Goal: Task Accomplishment & Management: Complete application form

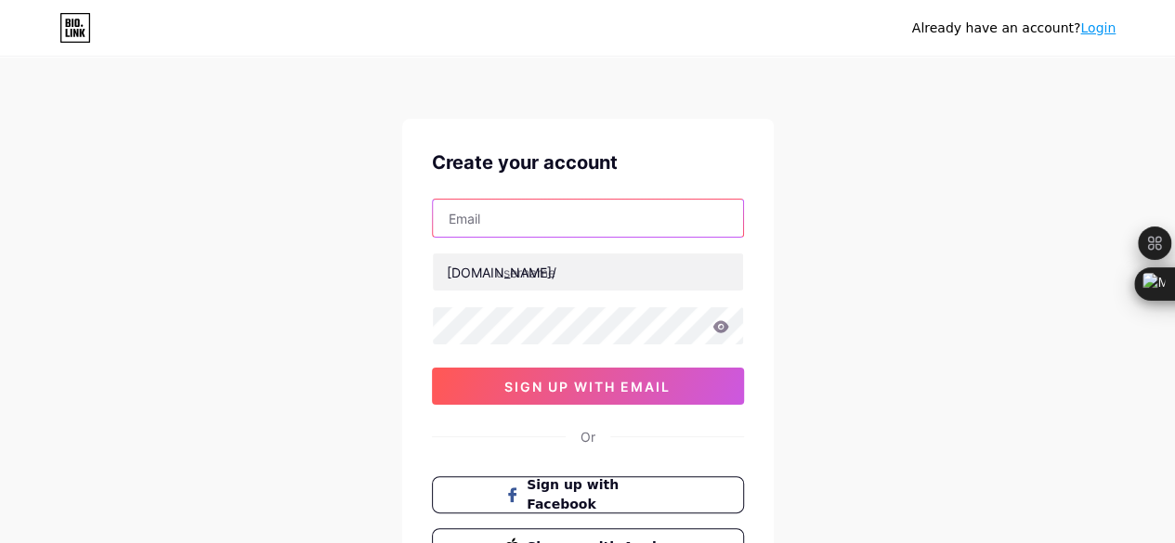
click at [503, 232] on input "text" at bounding box center [588, 218] width 310 height 37
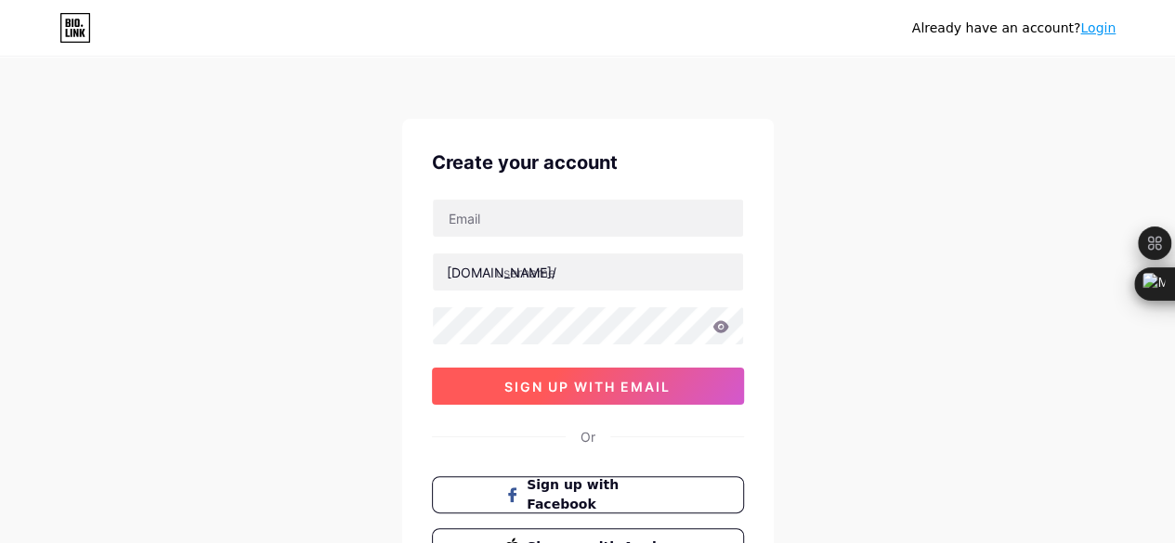
click at [547, 395] on button "sign up with email" at bounding box center [588, 386] width 312 height 37
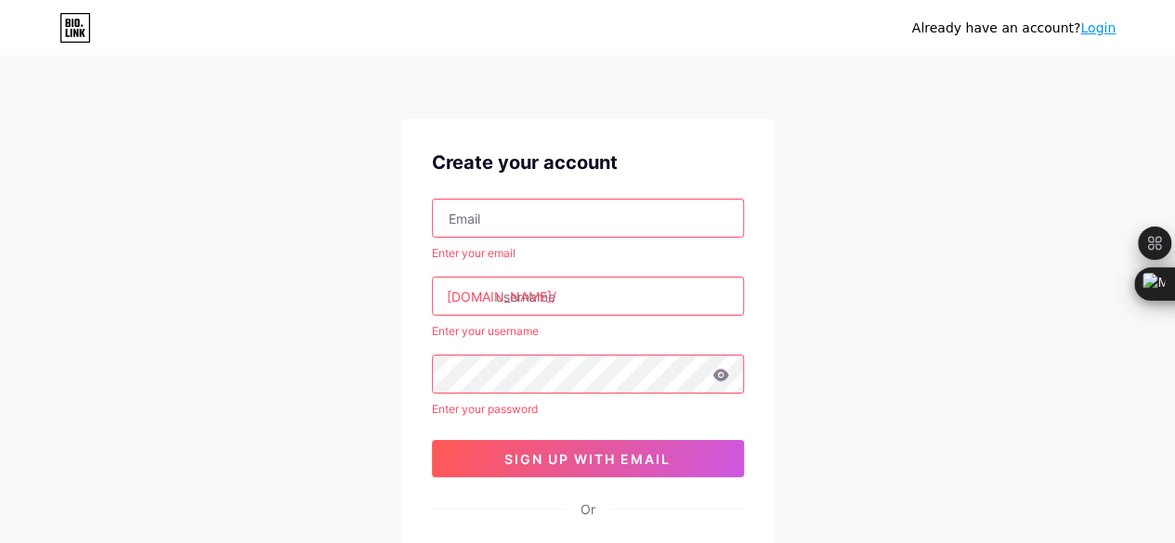
click at [515, 203] on input "text" at bounding box center [588, 218] width 310 height 37
click at [564, 222] on input "text" at bounding box center [588, 218] width 310 height 37
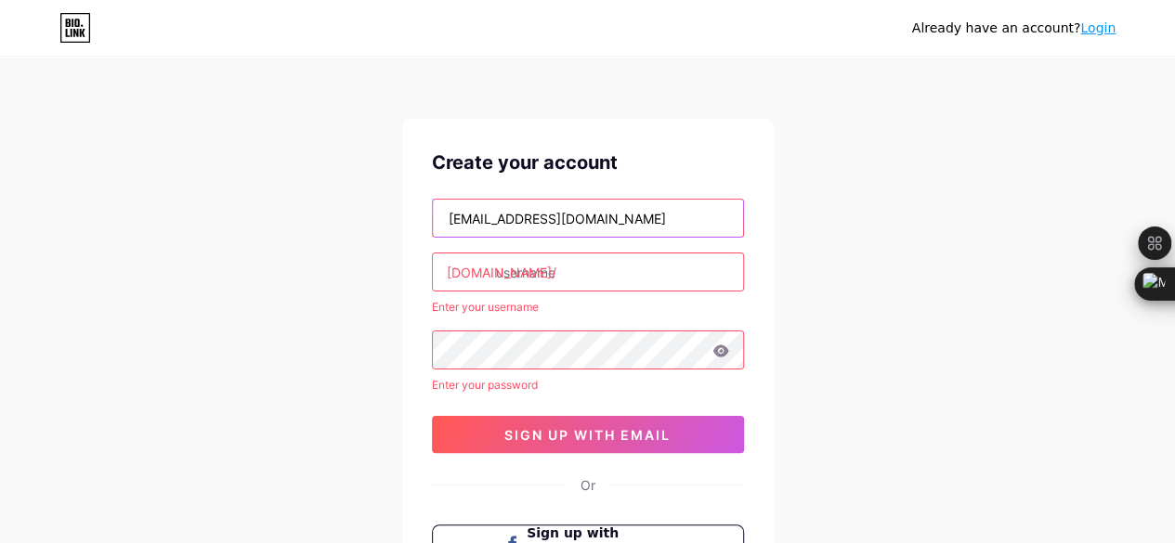
type input "[EMAIL_ADDRESS][DOMAIN_NAME]"
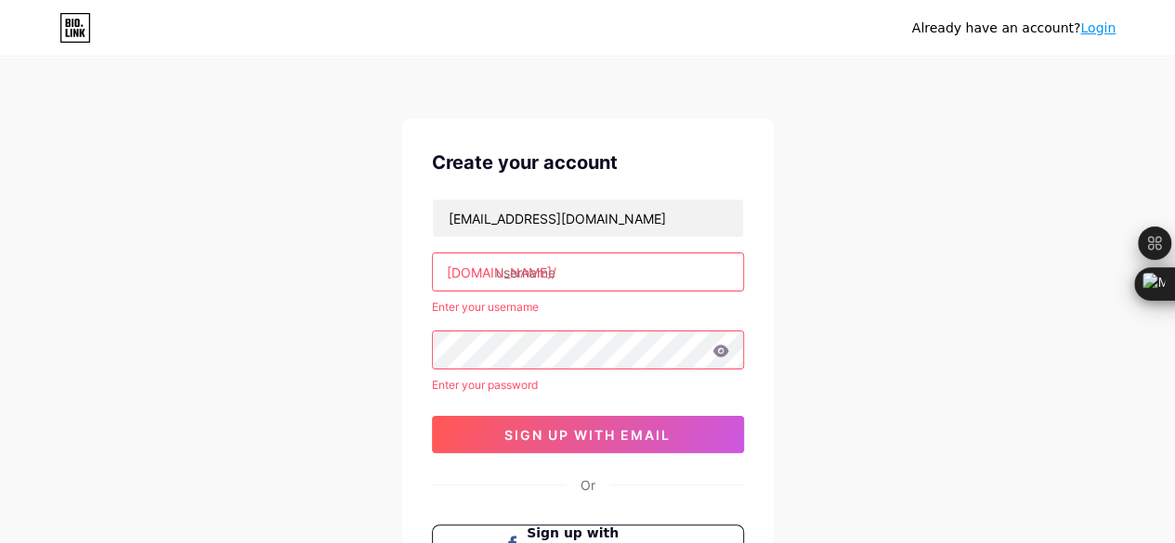
click at [538, 264] on input "text" at bounding box center [588, 272] width 310 height 37
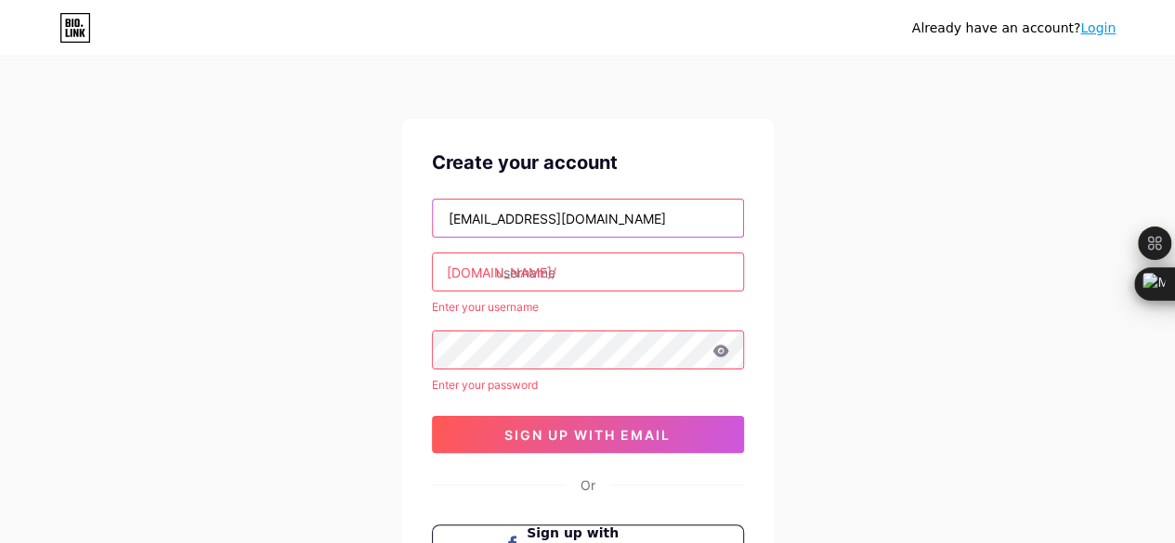
click at [657, 222] on input "[EMAIL_ADDRESS][DOMAIN_NAME]" at bounding box center [588, 218] width 310 height 37
drag, startPoint x: 657, startPoint y: 222, endPoint x: 436, endPoint y: 228, distance: 221.2
click at [436, 228] on input "[EMAIL_ADDRESS][DOMAIN_NAME]" at bounding box center [588, 218] width 310 height 37
click at [518, 202] on input "text" at bounding box center [588, 218] width 310 height 37
type input "[EMAIL_ADDRESS][DOMAIN_NAME]"
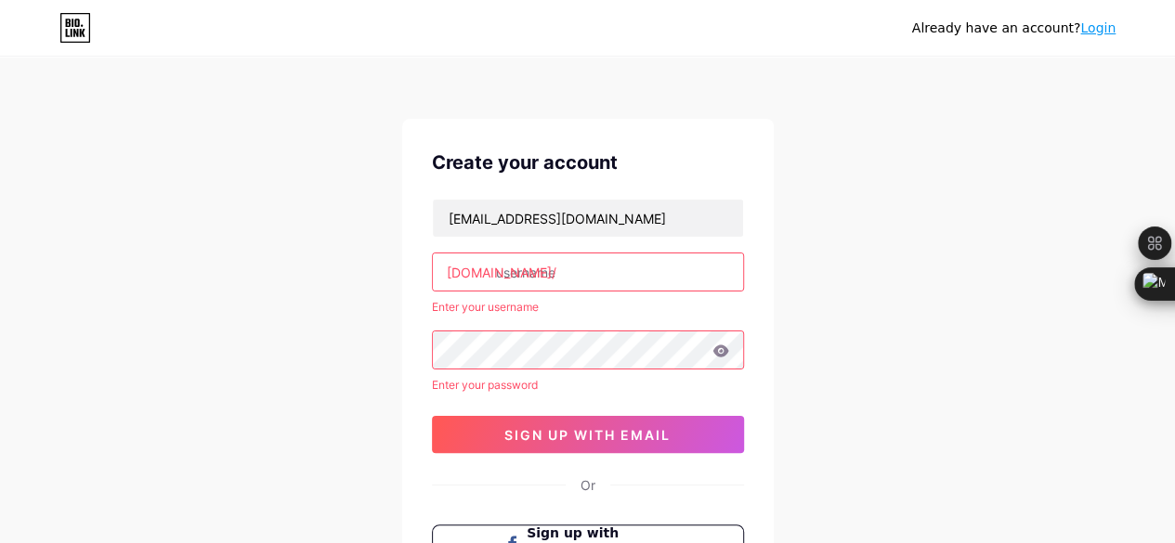
click at [524, 277] on input "text" at bounding box center [588, 272] width 310 height 37
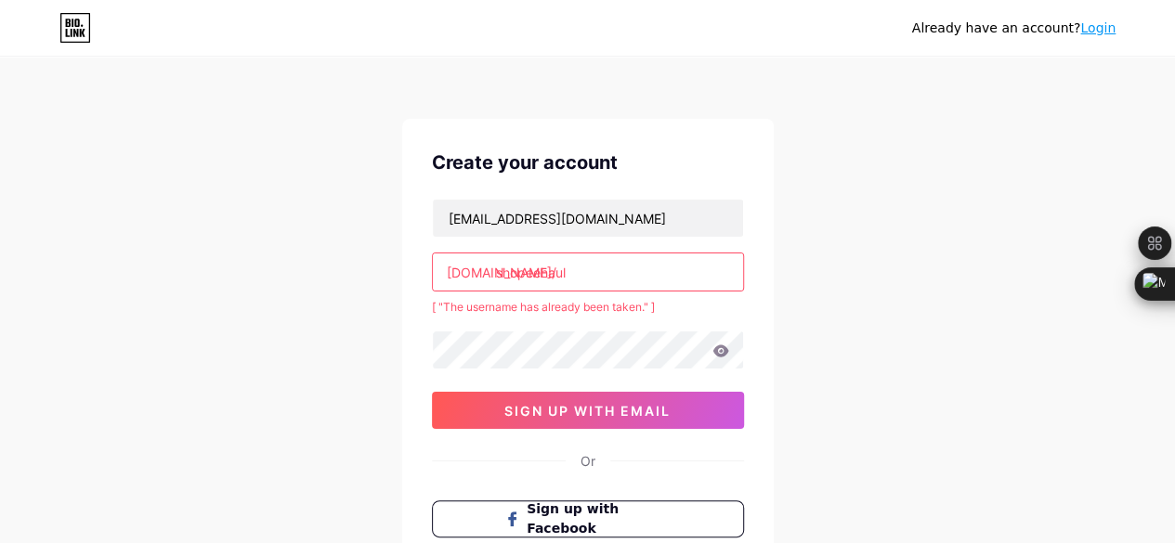
click at [593, 268] on input "shopeehaul" at bounding box center [588, 272] width 310 height 37
type input "s"
click at [524, 275] on input "text" at bounding box center [588, 272] width 310 height 37
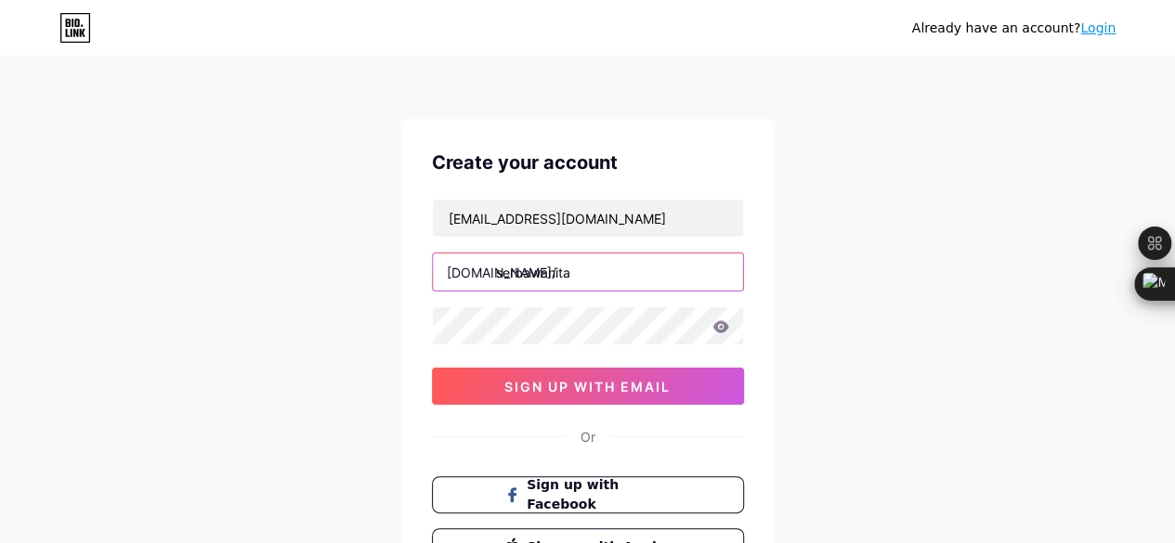
type input "serbawanita"
click at [716, 325] on icon at bounding box center [720, 326] width 16 height 12
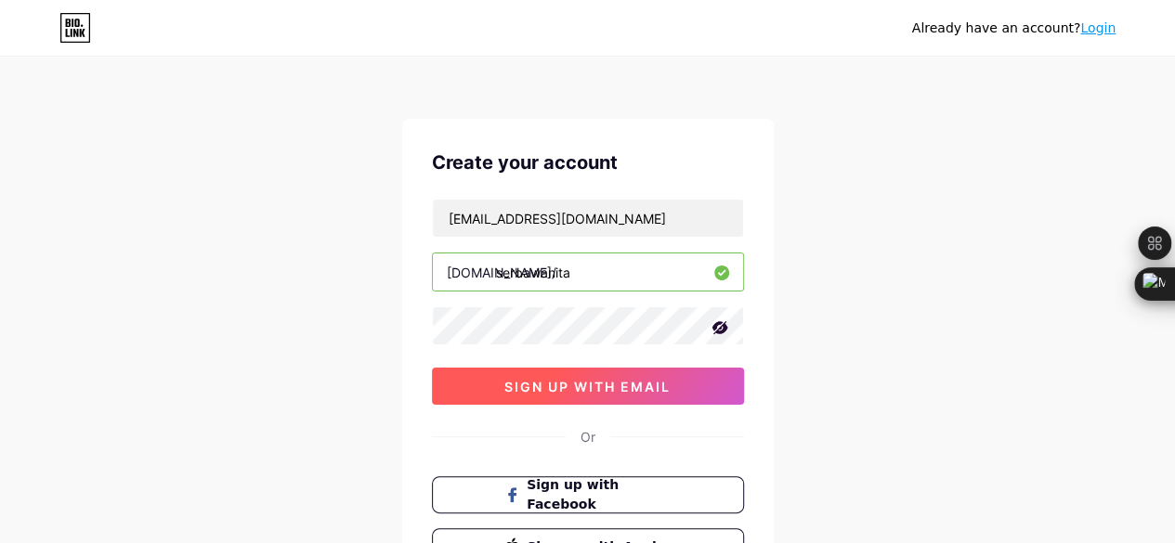
click at [600, 393] on button "sign up with email" at bounding box center [588, 386] width 312 height 37
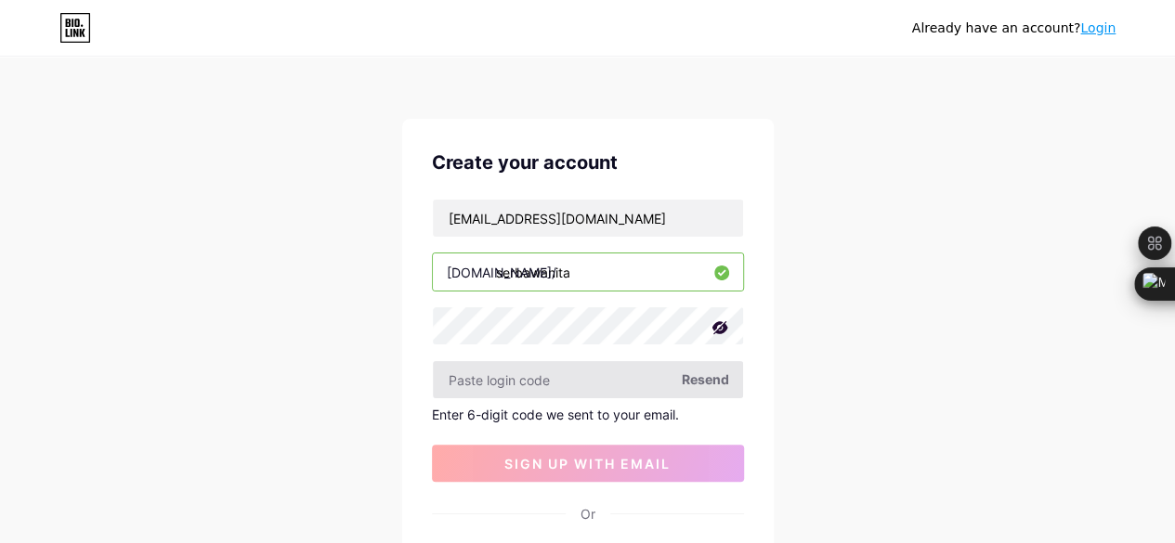
click at [580, 382] on input "text" at bounding box center [588, 379] width 310 height 37
click at [698, 376] on span "Resend" at bounding box center [705, 380] width 47 height 20
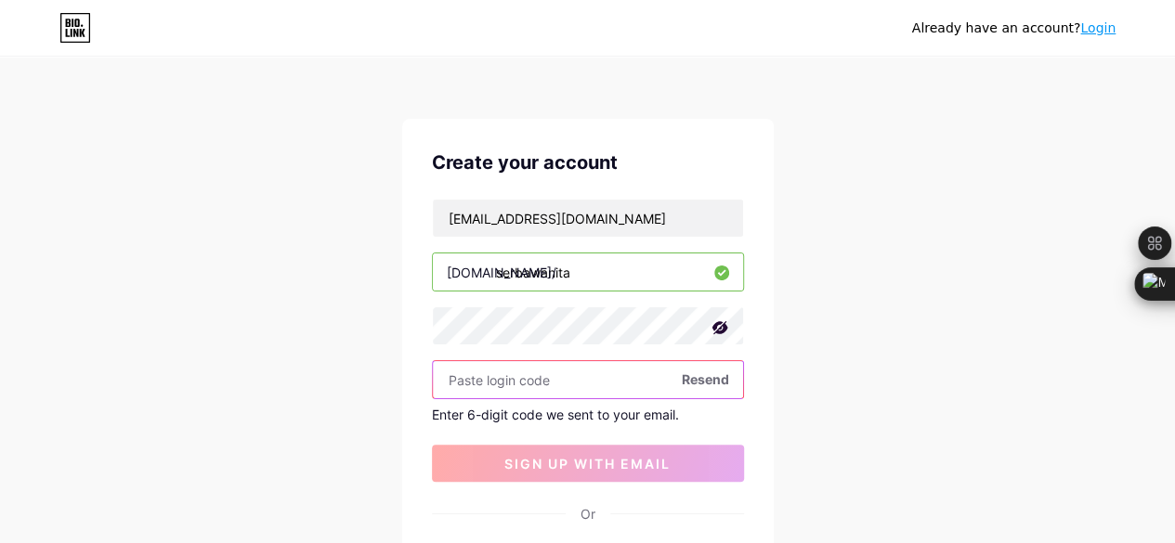
click at [490, 385] on input "text" at bounding box center [588, 379] width 310 height 37
click at [635, 373] on input "text" at bounding box center [588, 379] width 310 height 37
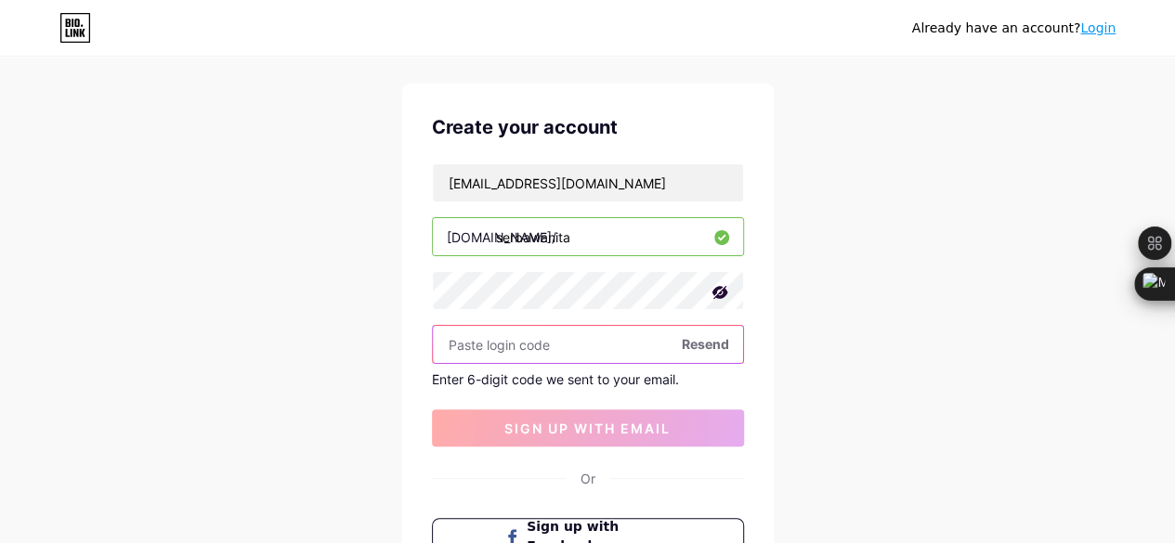
scroll to position [34, 0]
click at [709, 349] on span "Resend" at bounding box center [705, 345] width 47 height 20
click at [592, 346] on input "text" at bounding box center [588, 345] width 310 height 37
